Goal: Information Seeking & Learning: Learn about a topic

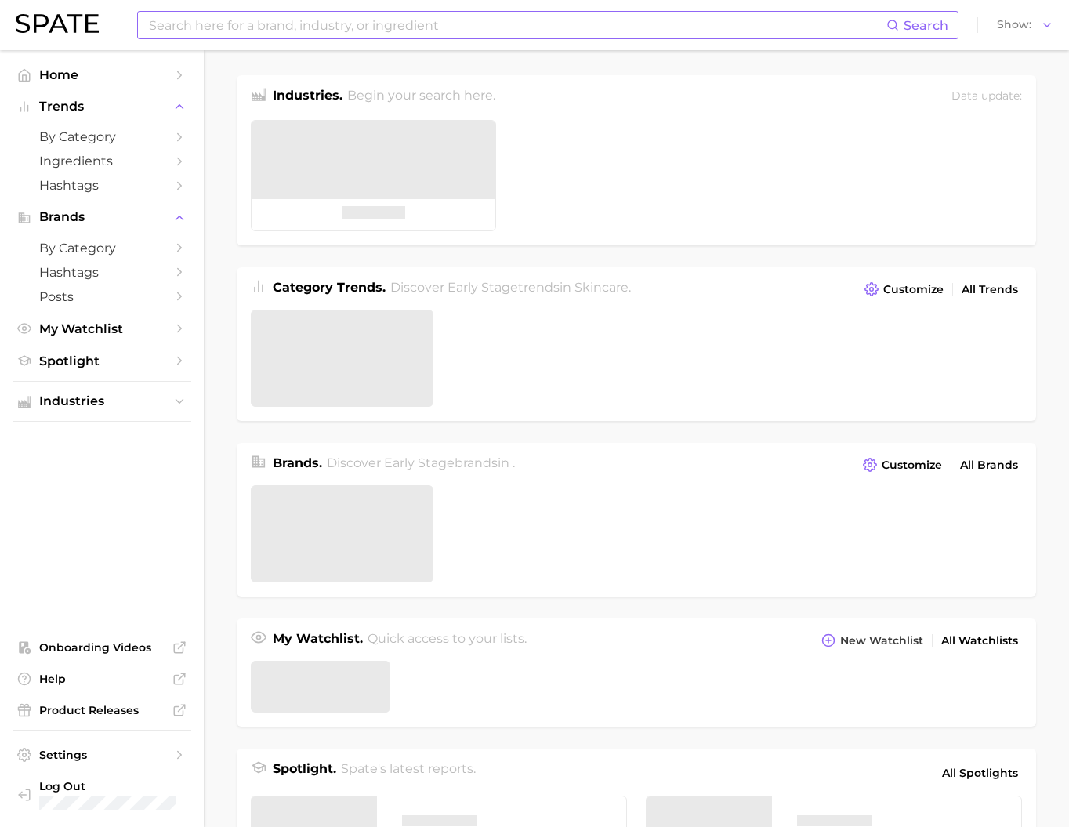
click at [315, 32] on input at bounding box center [516, 25] width 739 height 27
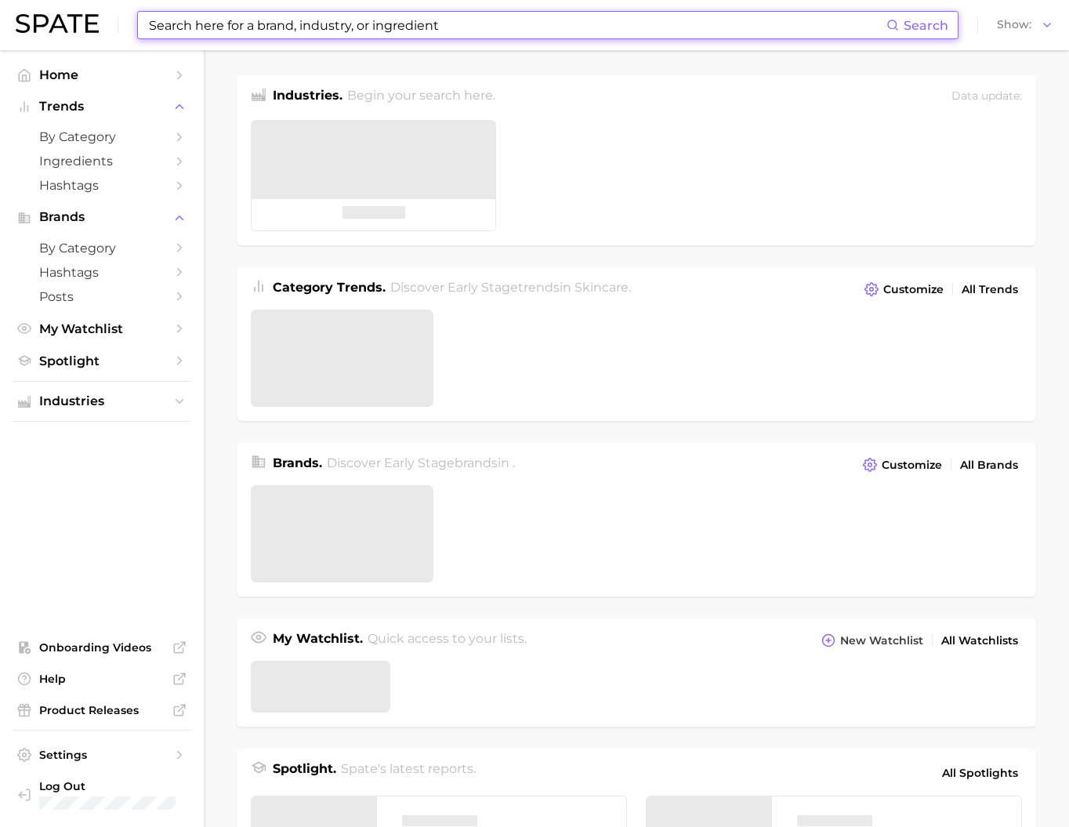
type input "s"
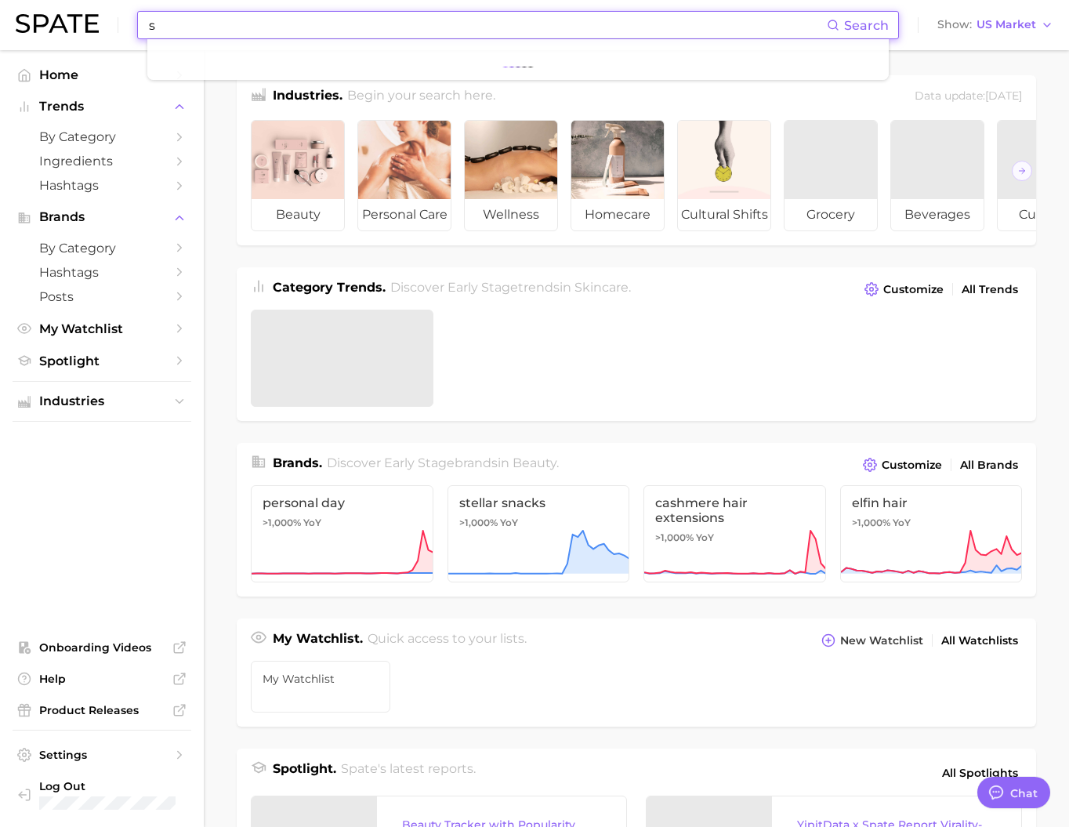
type textarea "x"
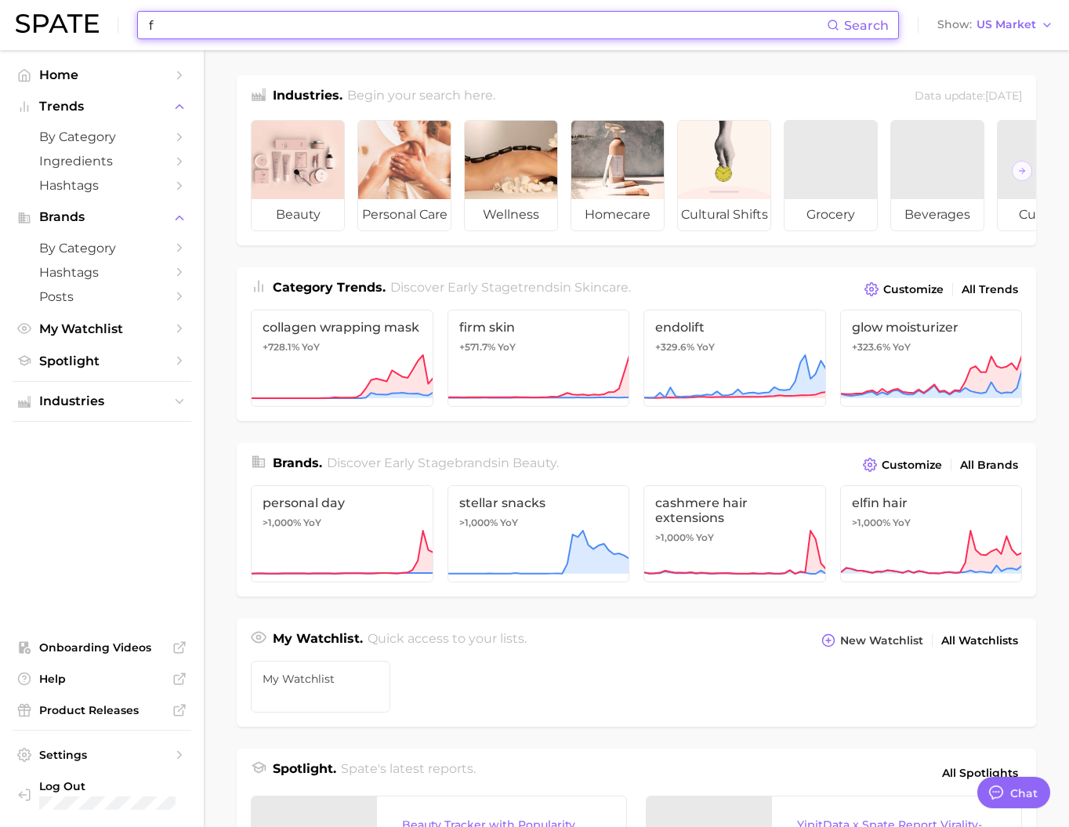
scroll to position [2325, 0]
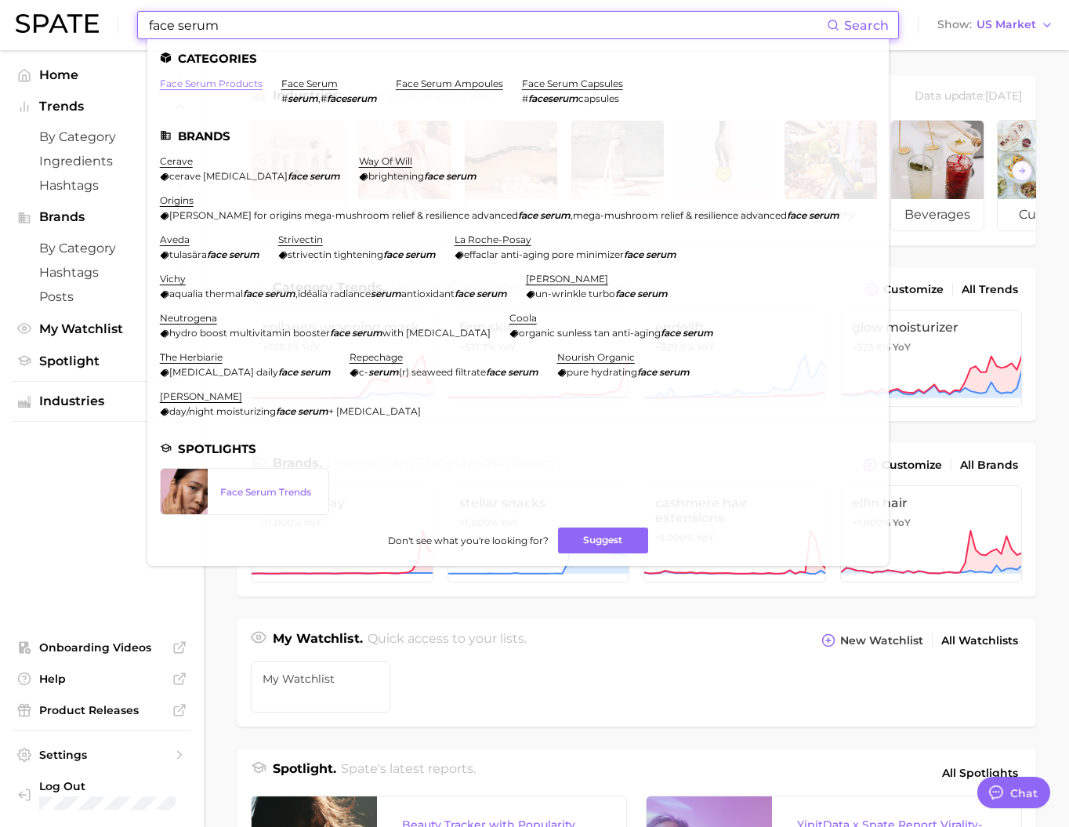
type input "face serum"
click at [252, 81] on link "face serum products" at bounding box center [211, 84] width 103 height 12
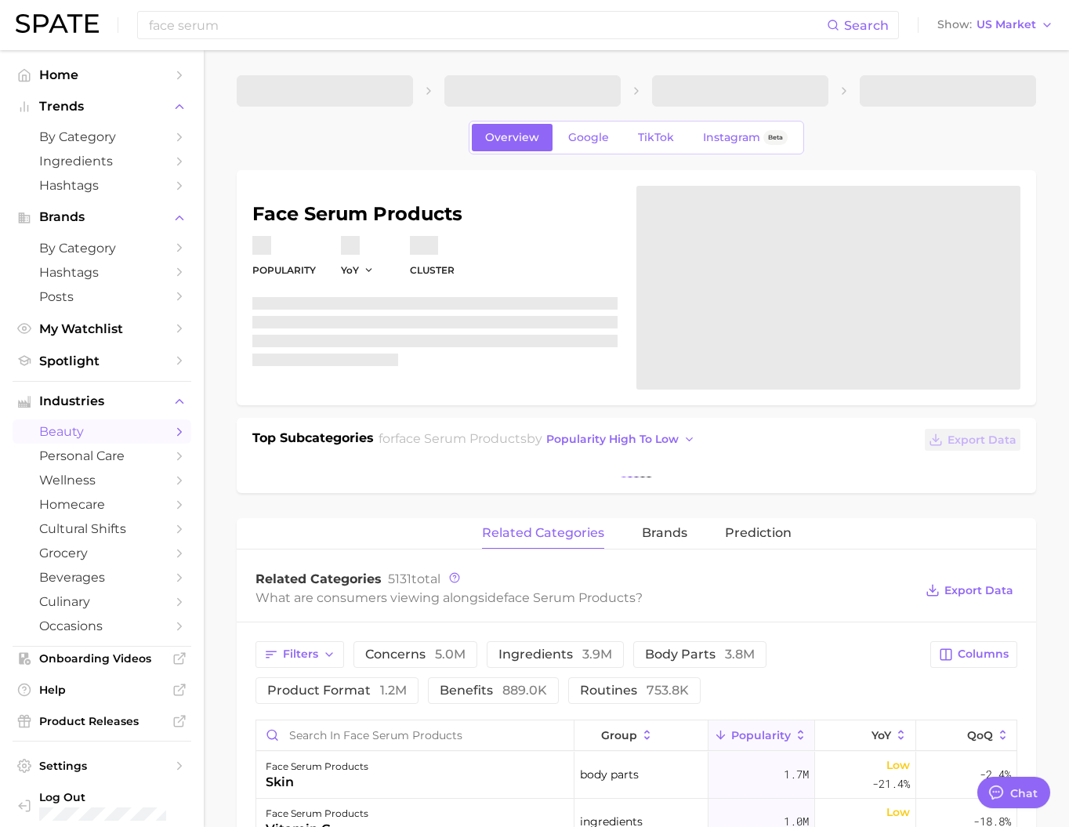
type textarea "x"
